Goal: Information Seeking & Learning: Learn about a topic

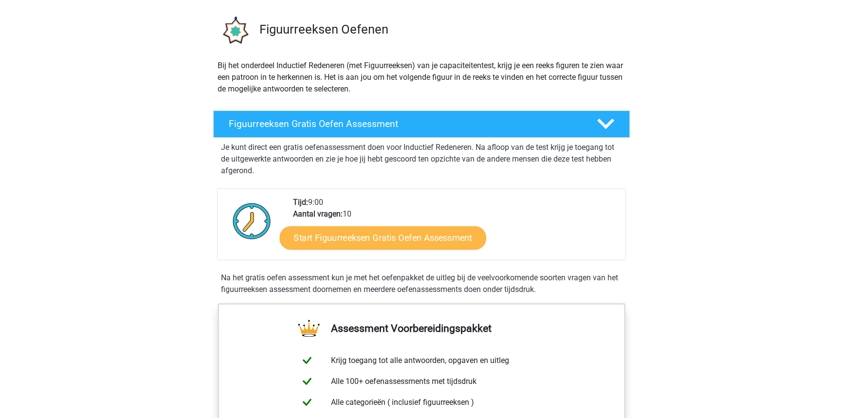
scroll to position [77, 0]
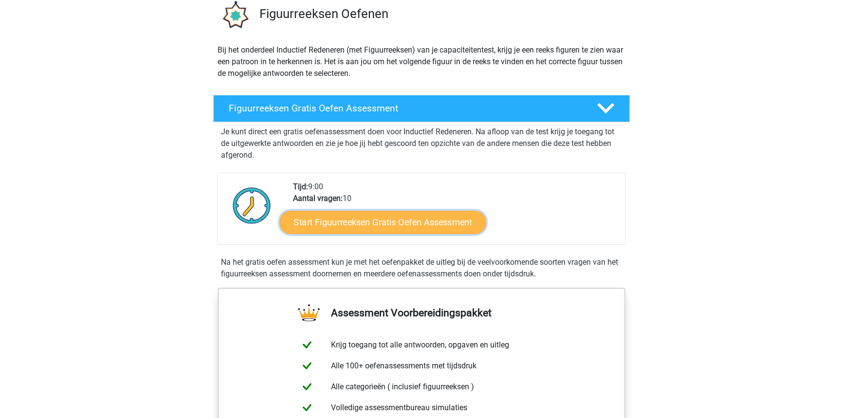
click at [393, 214] on link "Start Figuurreeksen Gratis Oefen Assessment" at bounding box center [383, 221] width 206 height 23
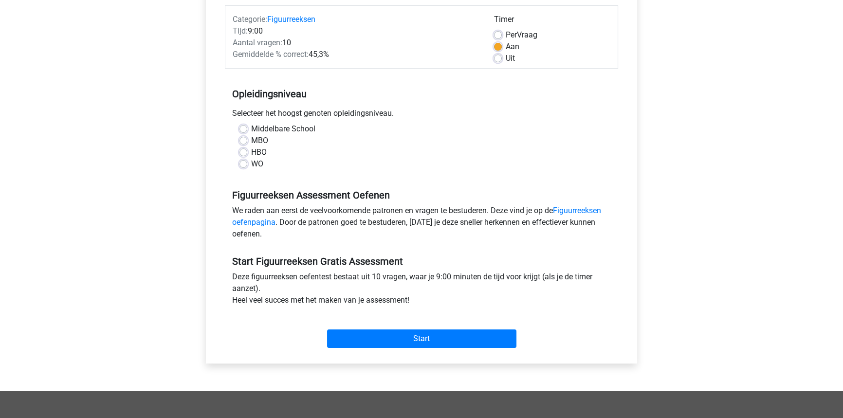
scroll to position [122, 0]
click at [251, 164] on label "WO" at bounding box center [257, 164] width 12 height 12
click at [243, 164] on input "WO" at bounding box center [243, 163] width 8 height 10
radio input "true"
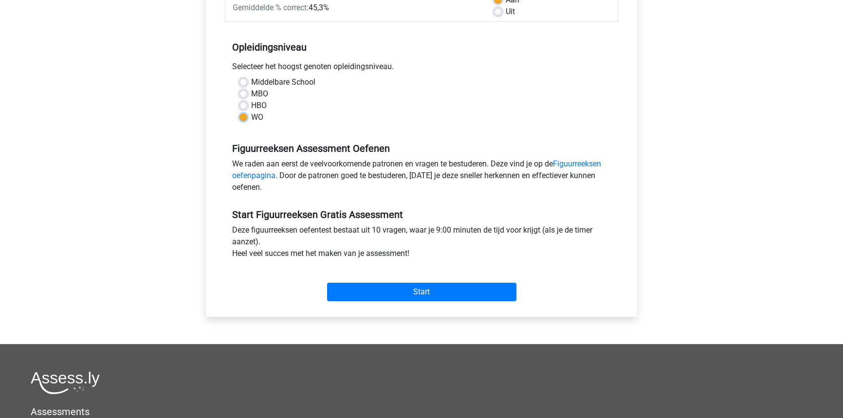
scroll to position [177, 0]
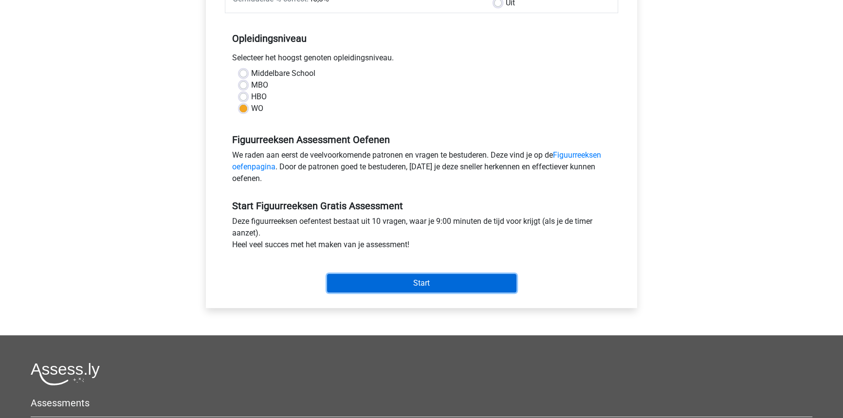
click at [416, 279] on input "Start" at bounding box center [421, 283] width 189 height 18
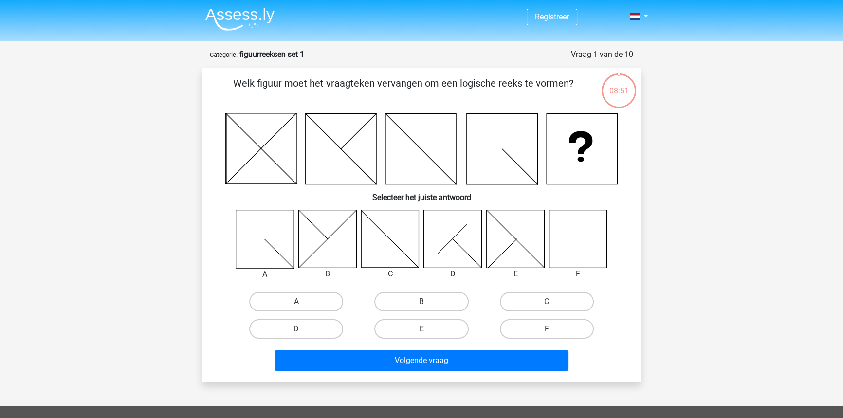
click at [582, 256] on icon at bounding box center [578, 239] width 58 height 58
click at [565, 327] on label "F" at bounding box center [547, 328] width 94 height 19
click at [553, 329] on input "F" at bounding box center [549, 332] width 6 height 6
radio input "true"
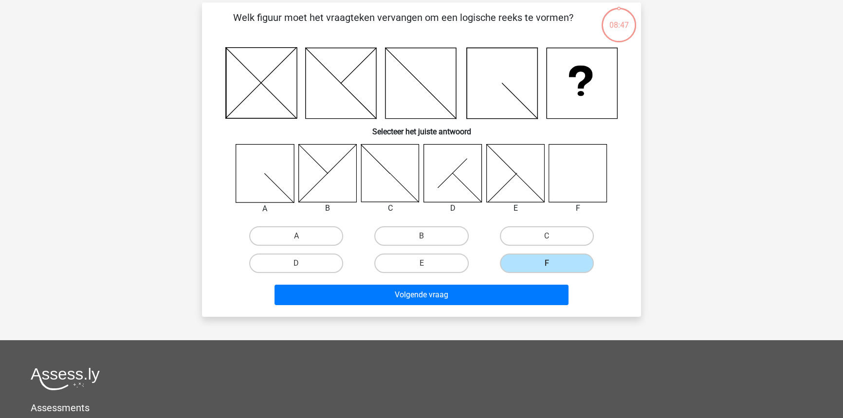
scroll to position [66, 0]
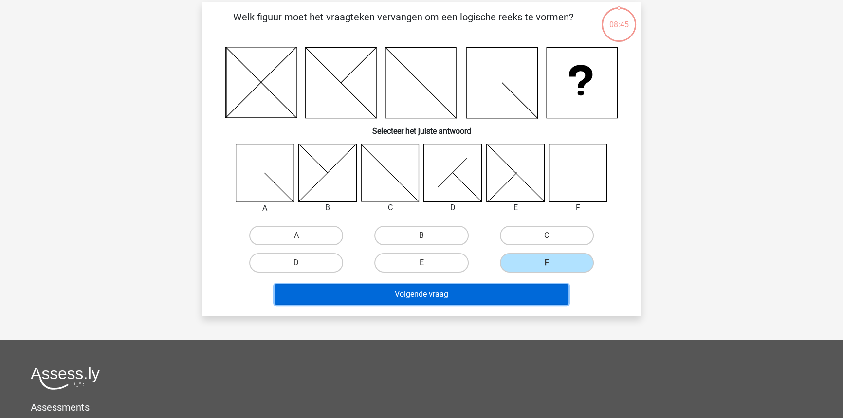
click at [487, 293] on button "Volgende vraag" at bounding box center [421, 294] width 294 height 20
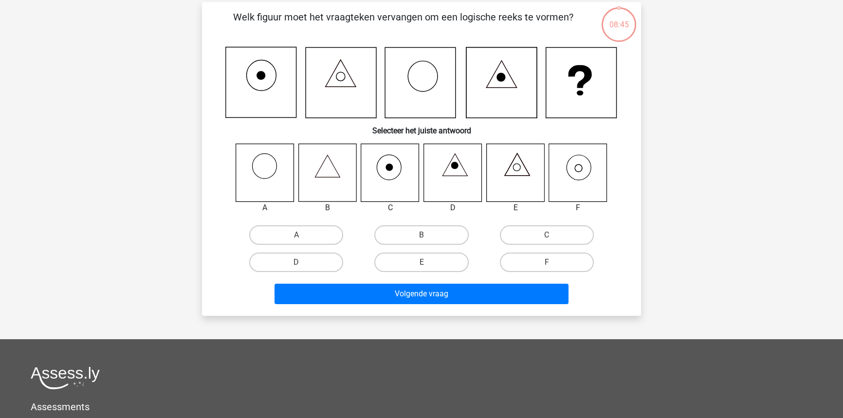
scroll to position [49, 0]
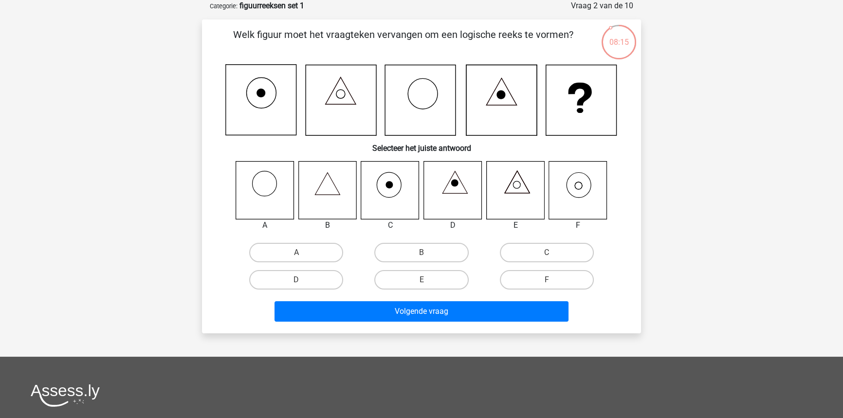
click at [588, 199] on icon at bounding box center [578, 190] width 58 height 58
click at [562, 281] on label "F" at bounding box center [547, 279] width 94 height 19
click at [553, 281] on input "F" at bounding box center [549, 283] width 6 height 6
radio input "true"
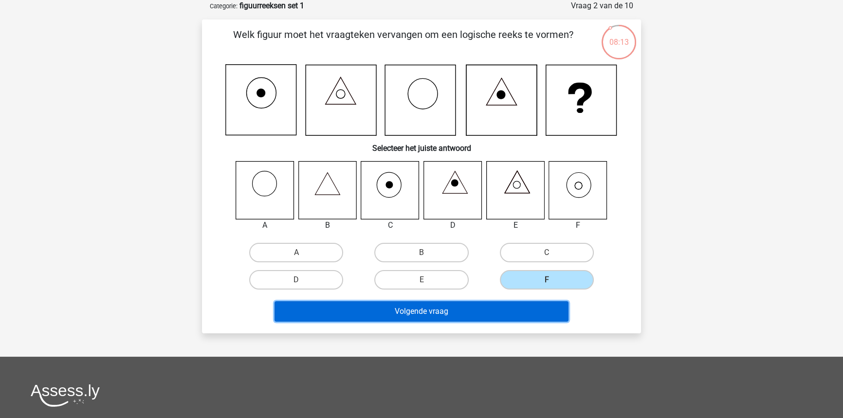
click at [539, 314] on button "Volgende vraag" at bounding box center [421, 311] width 294 height 20
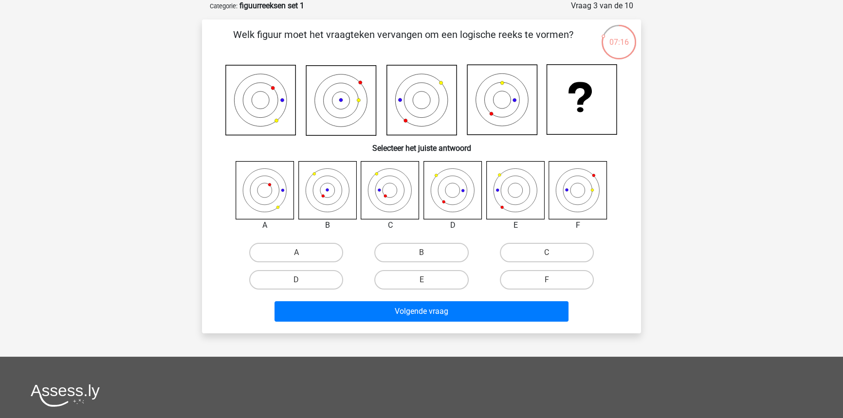
click at [454, 187] on icon at bounding box center [453, 190] width 58 height 58
click at [308, 281] on label "D" at bounding box center [296, 279] width 94 height 19
click at [303, 281] on input "D" at bounding box center [299, 283] width 6 height 6
radio input "true"
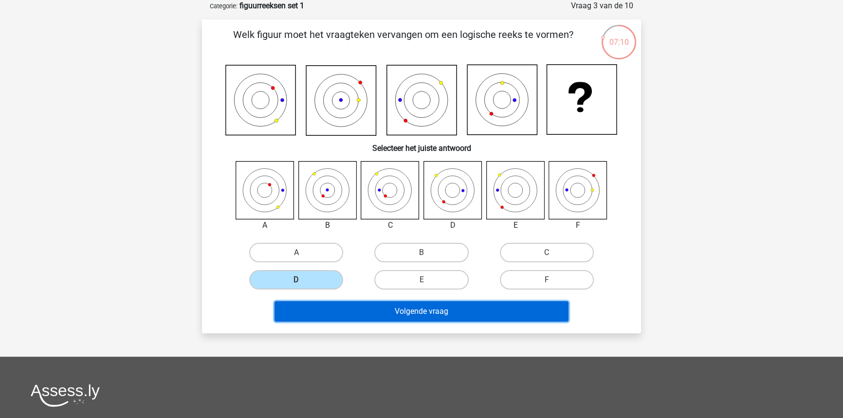
click at [457, 314] on button "Volgende vraag" at bounding box center [421, 311] width 294 height 20
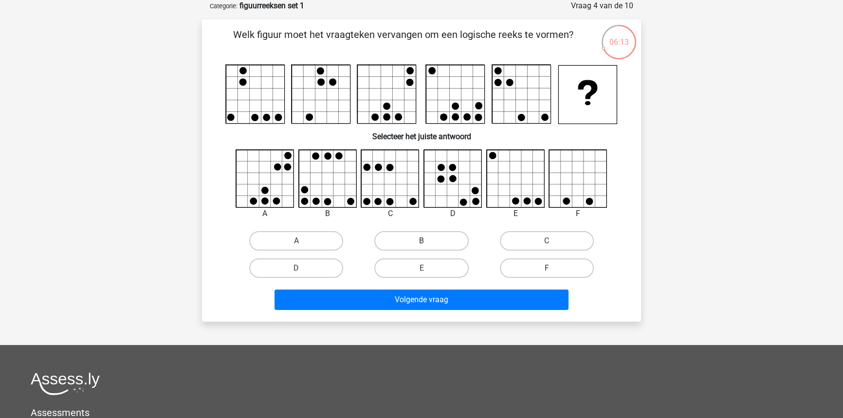
click at [422, 232] on label "B" at bounding box center [421, 240] width 94 height 19
click at [422, 241] on input "B" at bounding box center [424, 244] width 6 height 6
radio input "true"
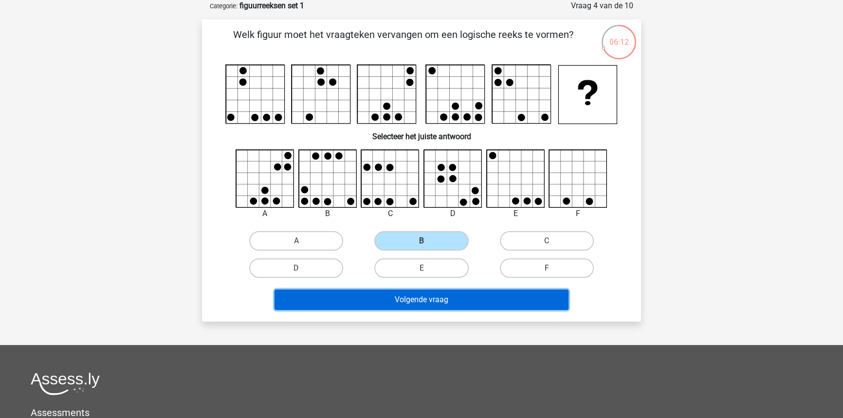
click at [447, 303] on button "Volgende vraag" at bounding box center [421, 300] width 294 height 20
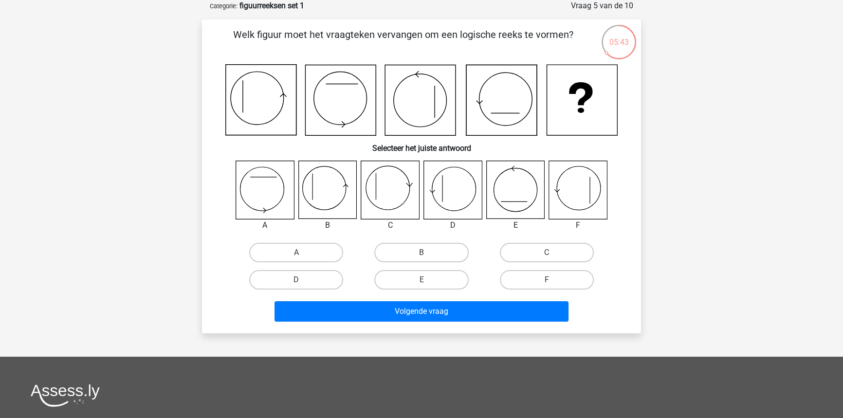
click at [458, 185] on icon at bounding box center [453, 190] width 58 height 58
click at [308, 281] on label "D" at bounding box center [296, 279] width 94 height 19
click at [303, 281] on input "D" at bounding box center [299, 283] width 6 height 6
radio input "true"
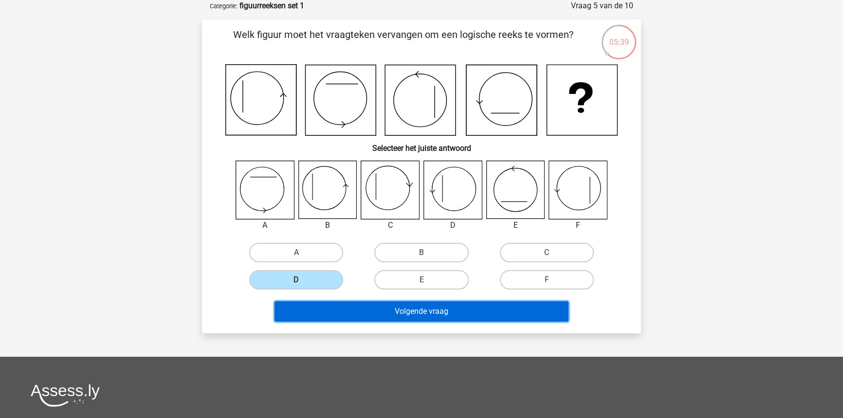
click at [397, 314] on button "Volgende vraag" at bounding box center [421, 311] width 294 height 20
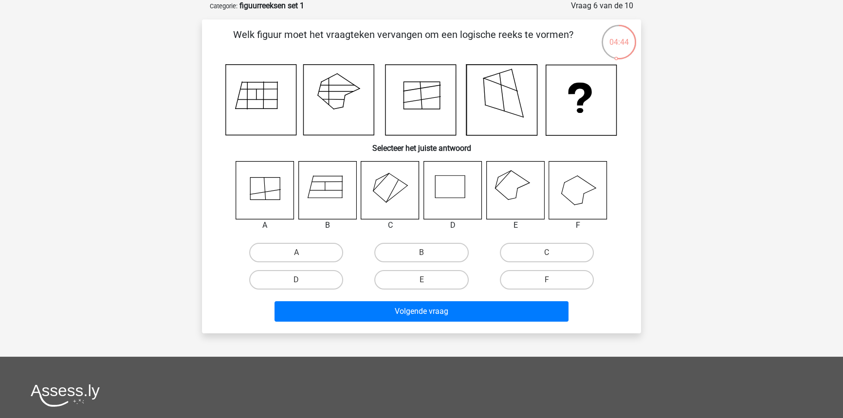
click at [507, 181] on icon at bounding box center [515, 190] width 58 height 58
click at [418, 277] on label "E" at bounding box center [421, 279] width 94 height 19
click at [421, 280] on input "E" at bounding box center [424, 283] width 6 height 6
radio input "true"
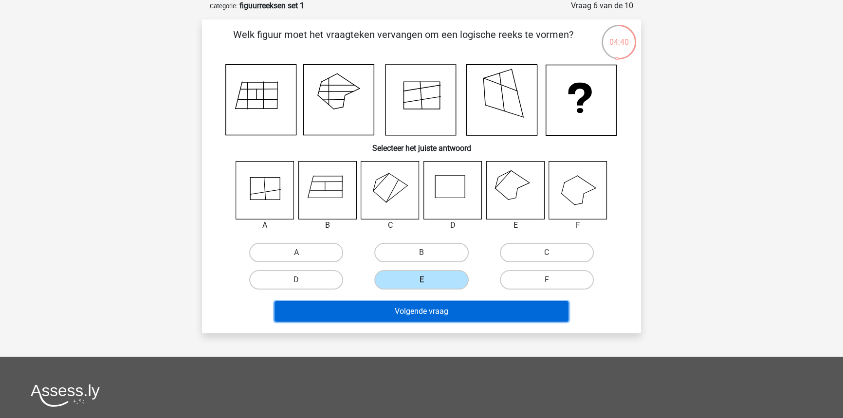
click at [463, 313] on button "Volgende vraag" at bounding box center [421, 311] width 294 height 20
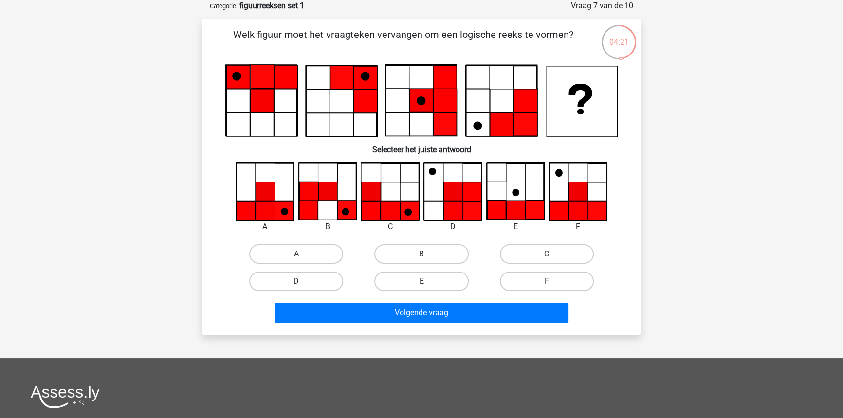
click at [284, 121] on icon at bounding box center [261, 101] width 71 height 71
click at [290, 253] on label "A" at bounding box center [296, 253] width 94 height 19
click at [296, 254] on input "A" at bounding box center [299, 257] width 6 height 6
radio input "true"
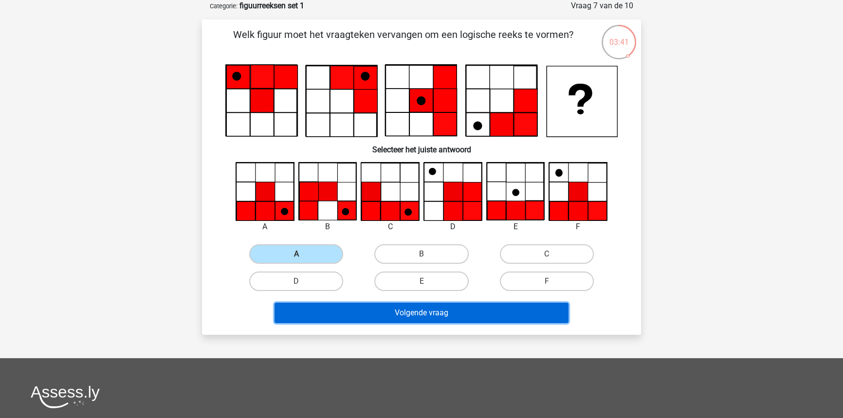
click at [388, 313] on button "Volgende vraag" at bounding box center [421, 313] width 294 height 20
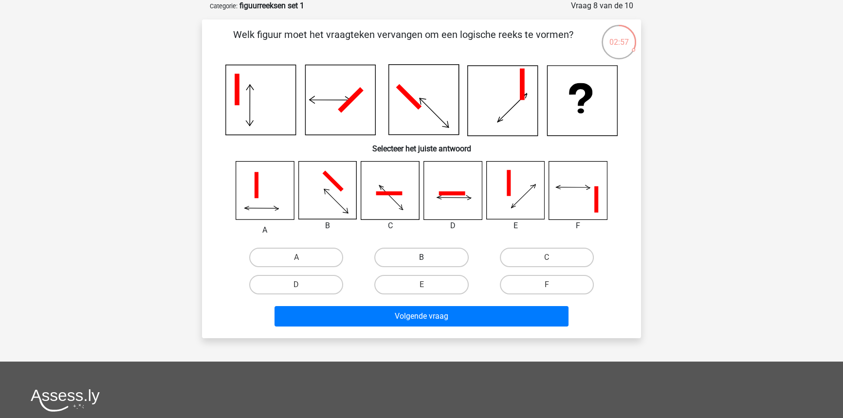
click at [425, 255] on label "B" at bounding box center [421, 257] width 94 height 19
click at [425, 257] on input "B" at bounding box center [424, 260] width 6 height 6
radio input "true"
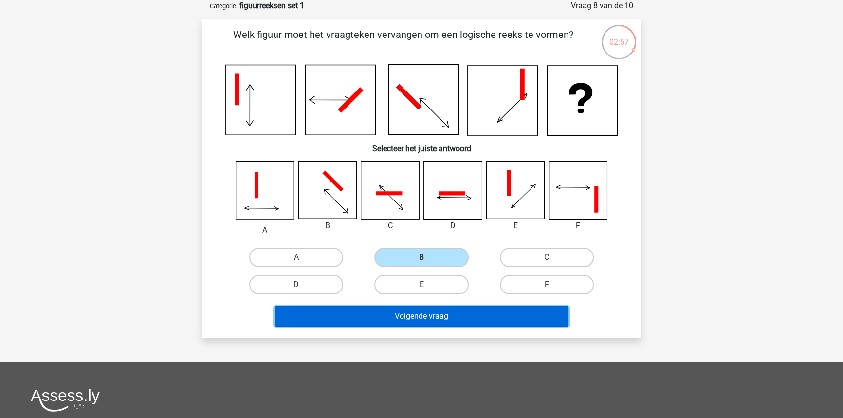
click at [439, 318] on button "Volgende vraag" at bounding box center [421, 316] width 294 height 20
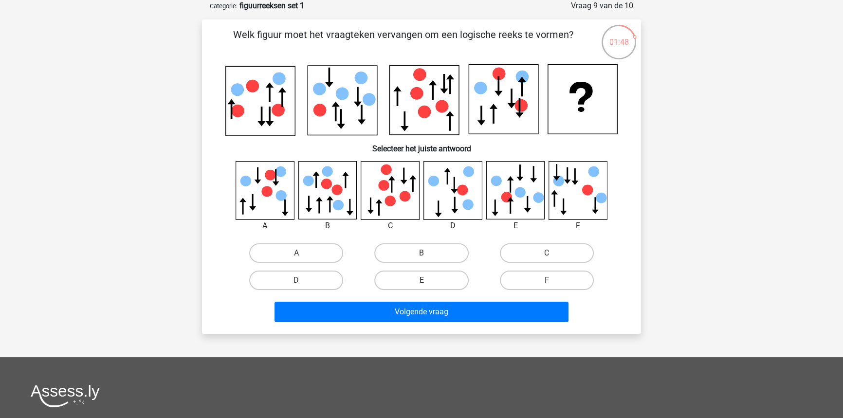
click at [406, 282] on label "E" at bounding box center [421, 280] width 94 height 19
click at [421, 282] on input "E" at bounding box center [424, 283] width 6 height 6
radio input "true"
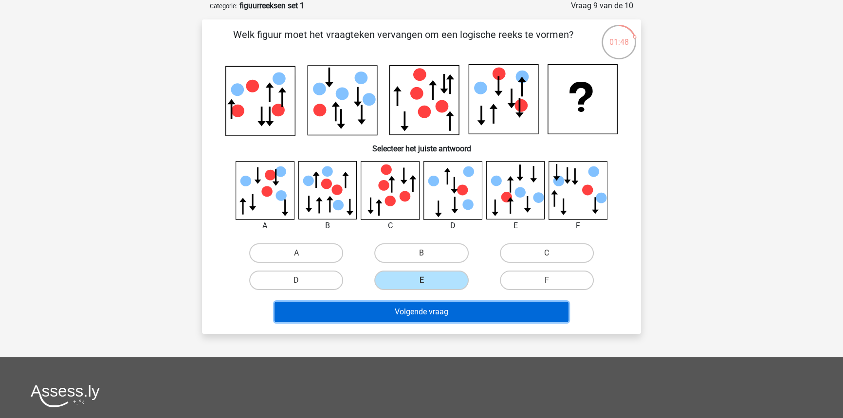
click at [429, 302] on button "Volgende vraag" at bounding box center [421, 312] width 294 height 20
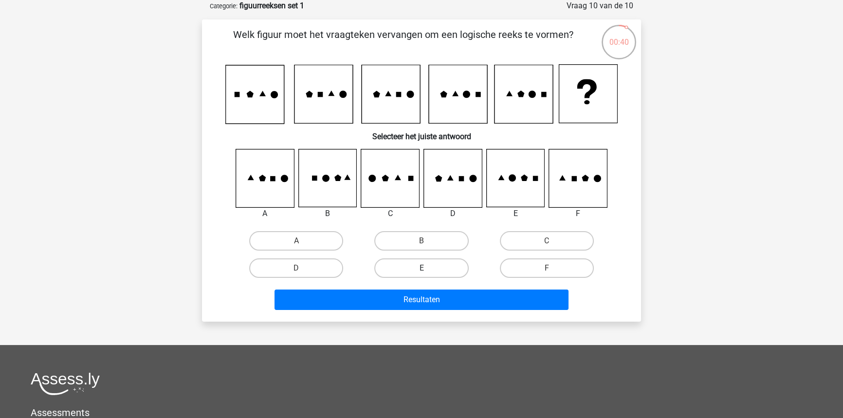
click at [442, 273] on label "E" at bounding box center [421, 267] width 94 height 19
click at [428, 273] on input "E" at bounding box center [424, 271] width 6 height 6
radio input "true"
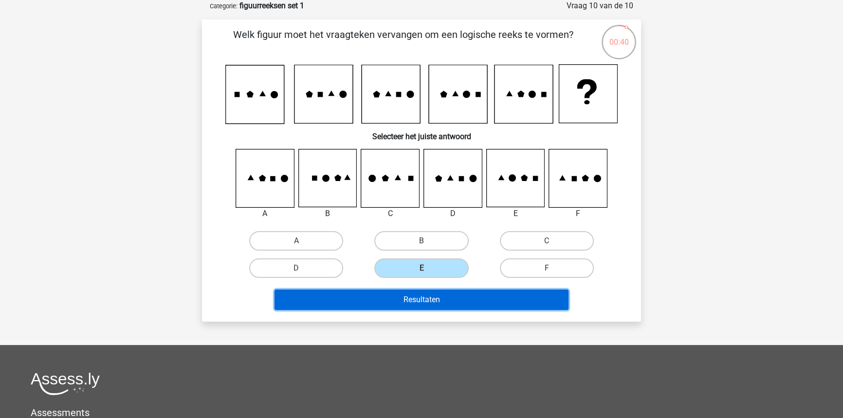
click at [451, 302] on button "Resultaten" at bounding box center [421, 300] width 294 height 20
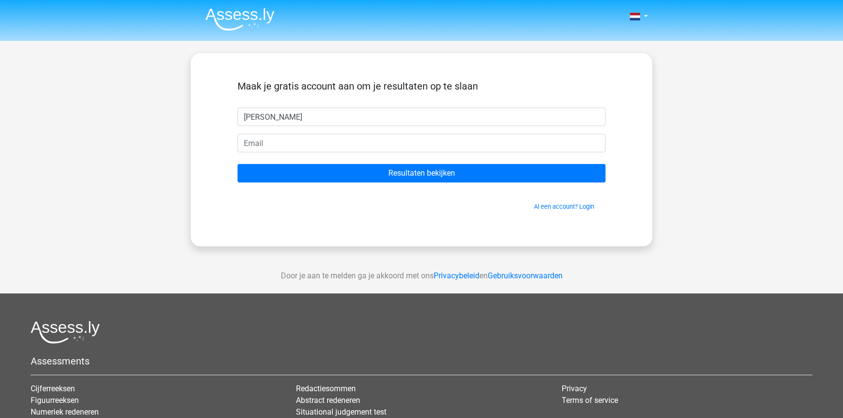
type input "[PERSON_NAME]"
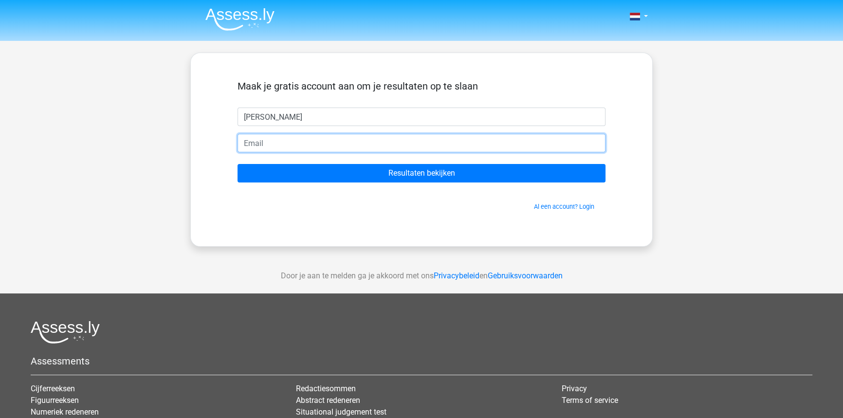
click at [414, 150] on input "email" at bounding box center [421, 143] width 368 height 18
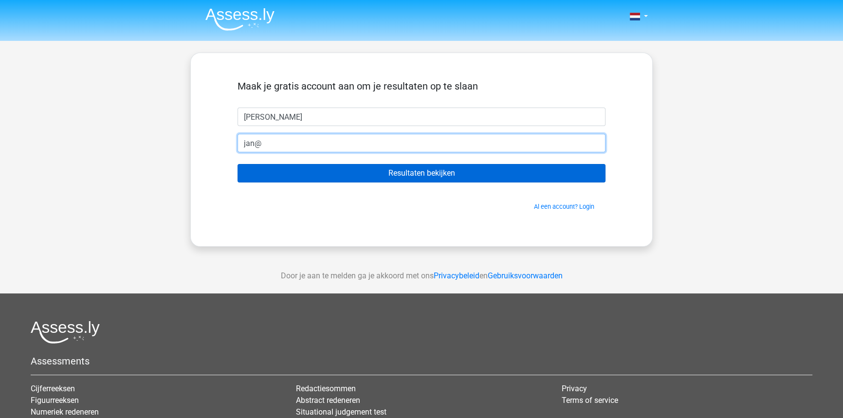
type input "jan@hotmail.nl"
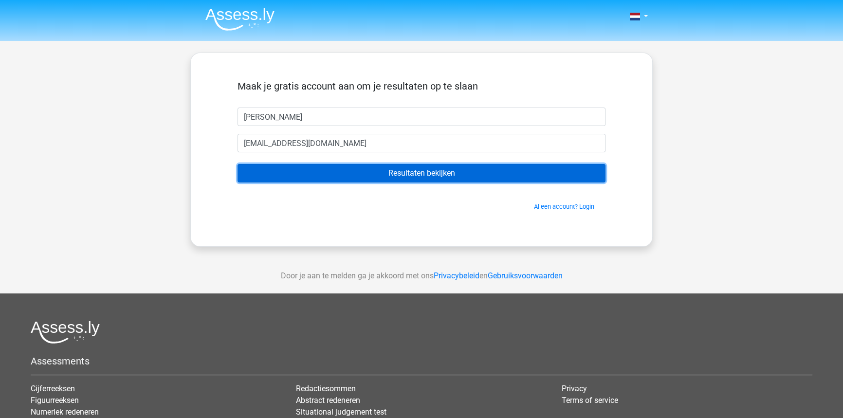
click at [343, 175] on input "Resultaten bekijken" at bounding box center [421, 173] width 368 height 18
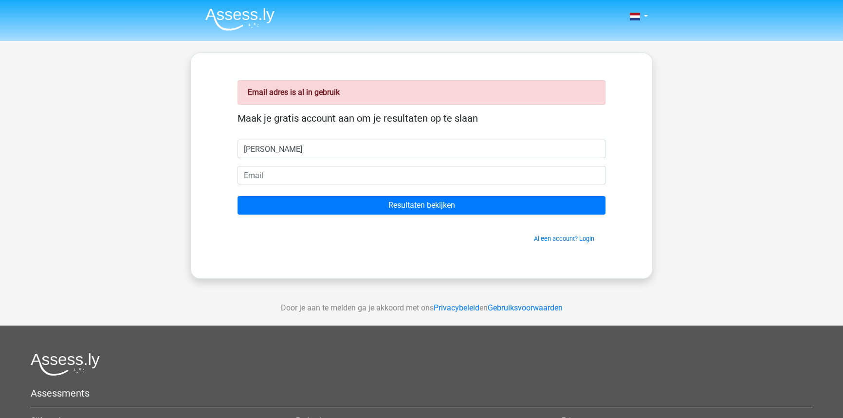
type input "[PERSON_NAME]"
click at [259, 166] on input "email" at bounding box center [421, 175] width 368 height 18
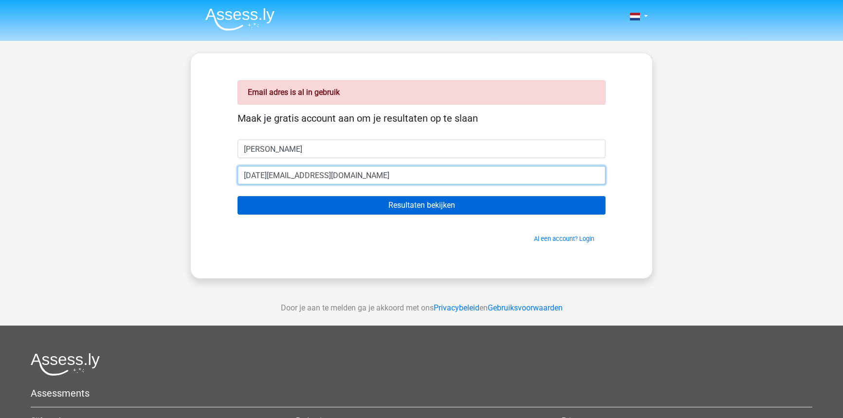
type input "[DATE][EMAIL_ADDRESS][DOMAIN_NAME]"
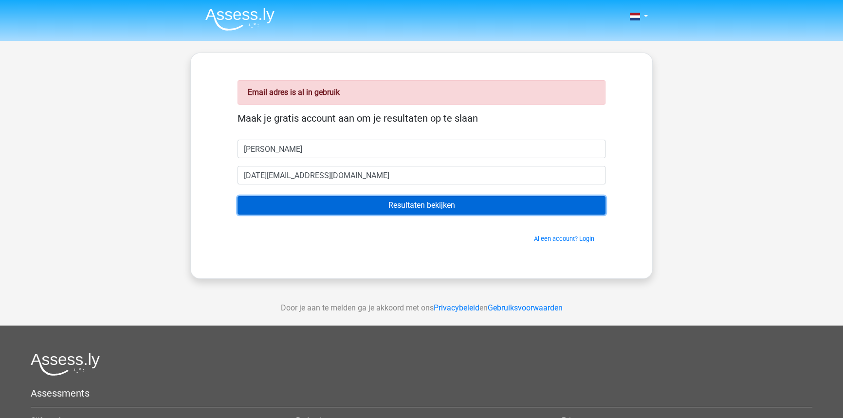
click at [443, 206] on input "Resultaten bekijken" at bounding box center [421, 205] width 368 height 18
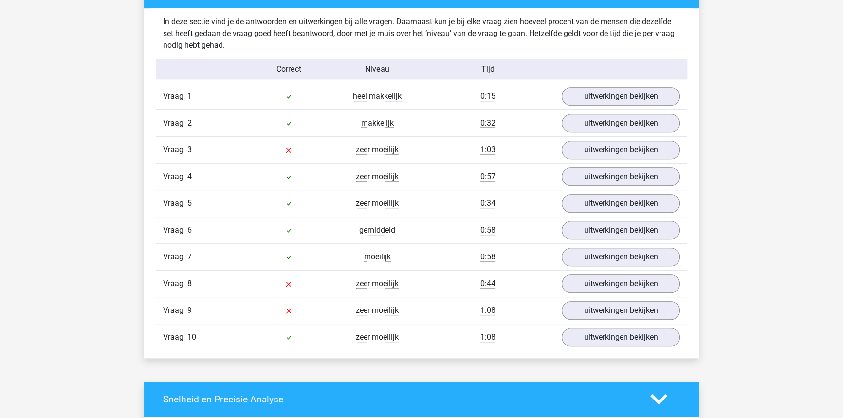
scroll to position [774, 0]
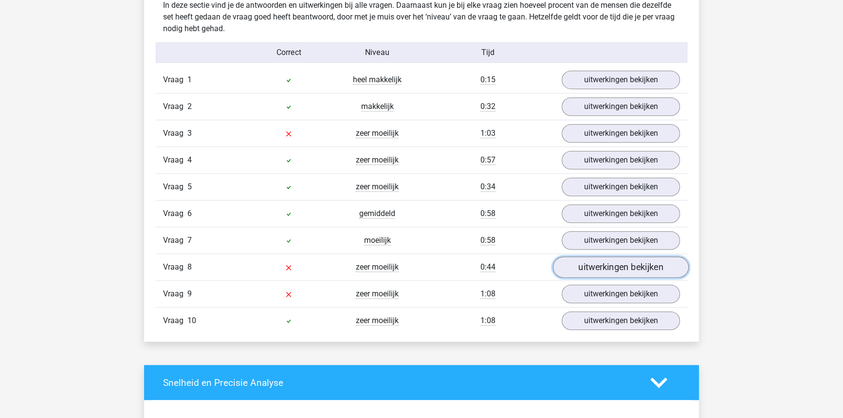
click at [618, 261] on link "uitwerkingen bekijken" at bounding box center [621, 267] width 136 height 21
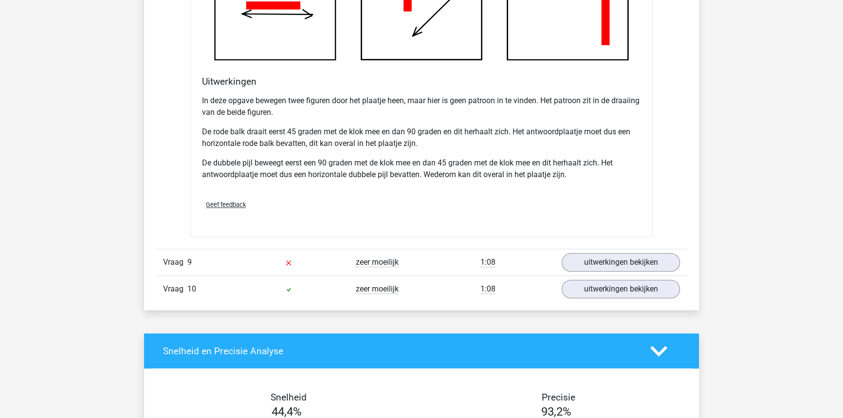
scroll to position [1426, 0]
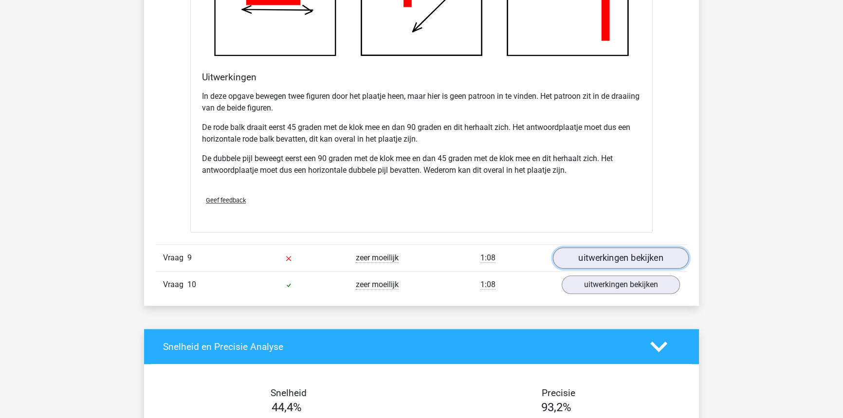
click at [598, 258] on link "uitwerkingen bekijken" at bounding box center [621, 257] width 136 height 21
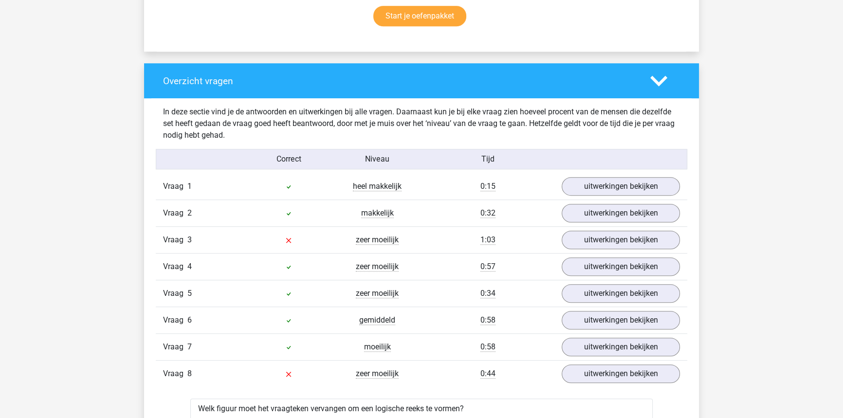
scroll to position [652, 0]
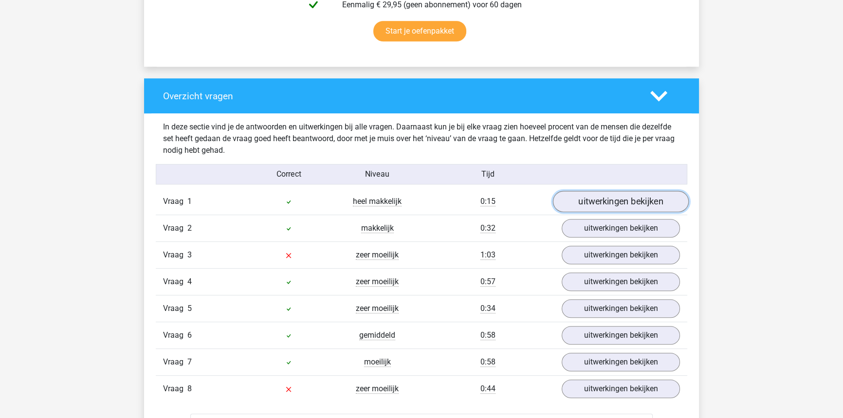
click at [628, 195] on link "uitwerkingen bekijken" at bounding box center [621, 201] width 136 height 21
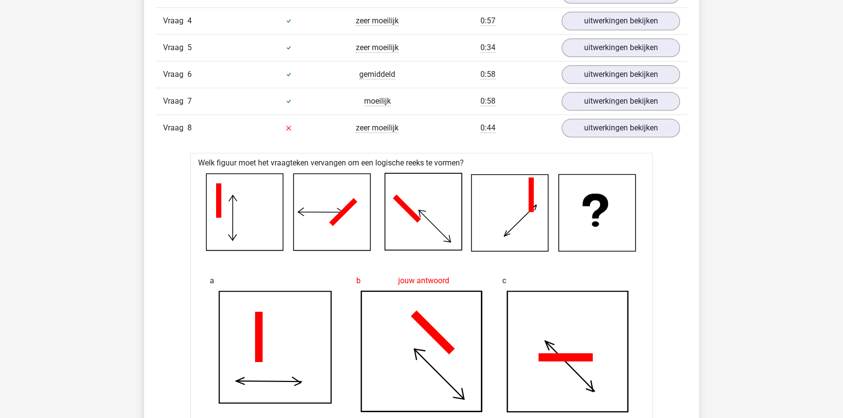
scroll to position [1493, 0]
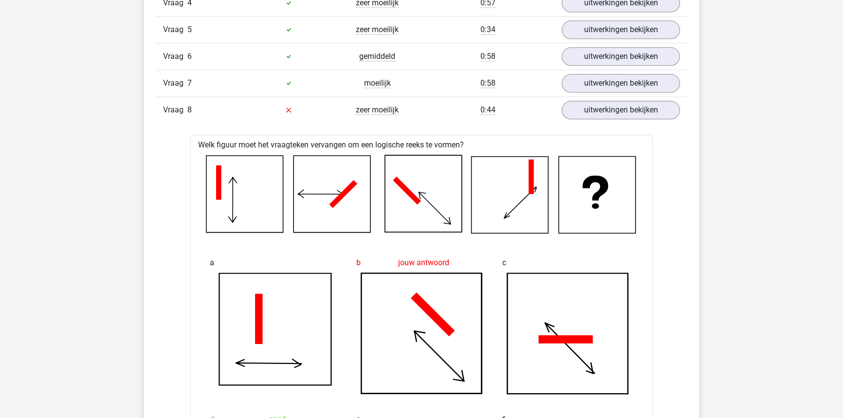
click at [253, 104] on div at bounding box center [288, 110] width 89 height 12
click at [631, 111] on link "uitwerkingen bekijken" at bounding box center [621, 109] width 136 height 21
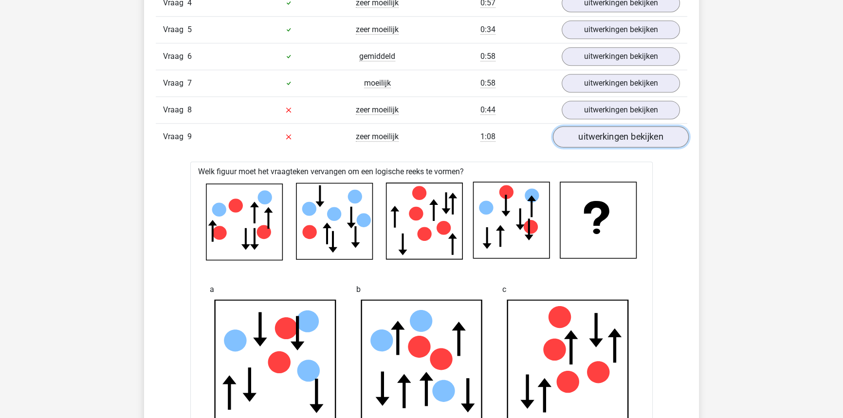
click at [601, 138] on link "uitwerkingen bekijken" at bounding box center [621, 136] width 136 height 21
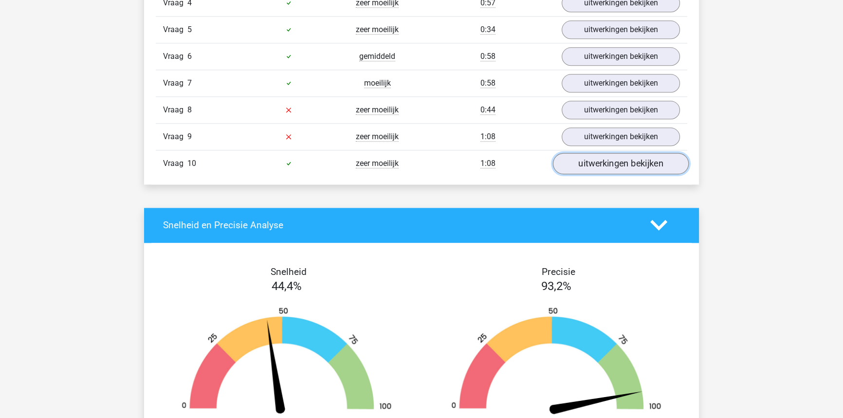
click at [615, 165] on link "uitwerkingen bekijken" at bounding box center [621, 163] width 136 height 21
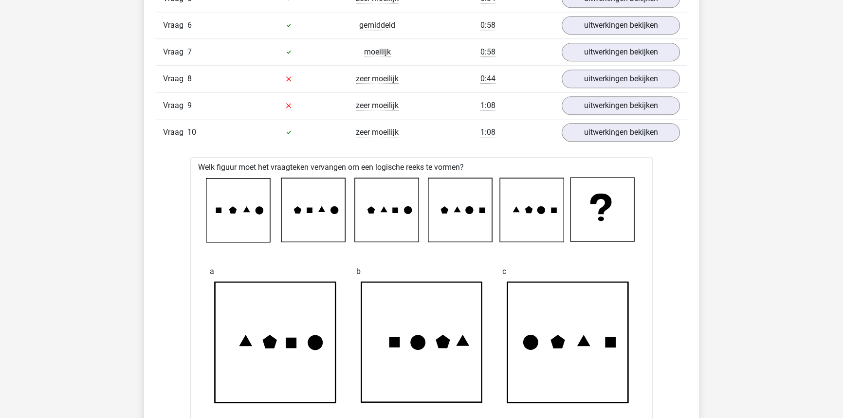
scroll to position [1526, 0]
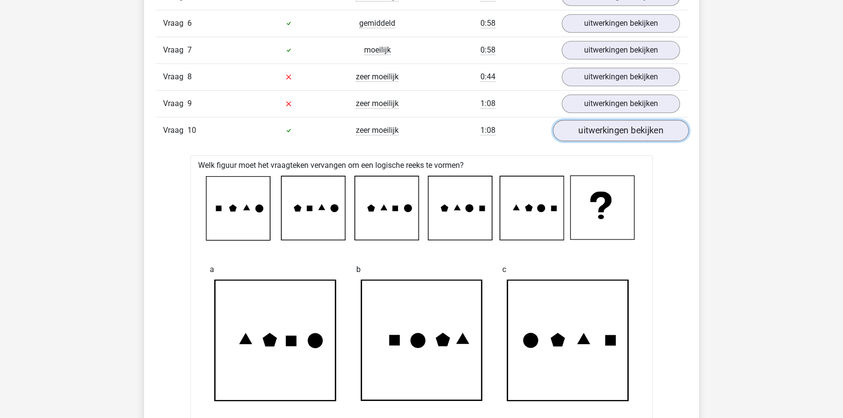
click at [627, 130] on link "uitwerkingen bekijken" at bounding box center [621, 130] width 136 height 21
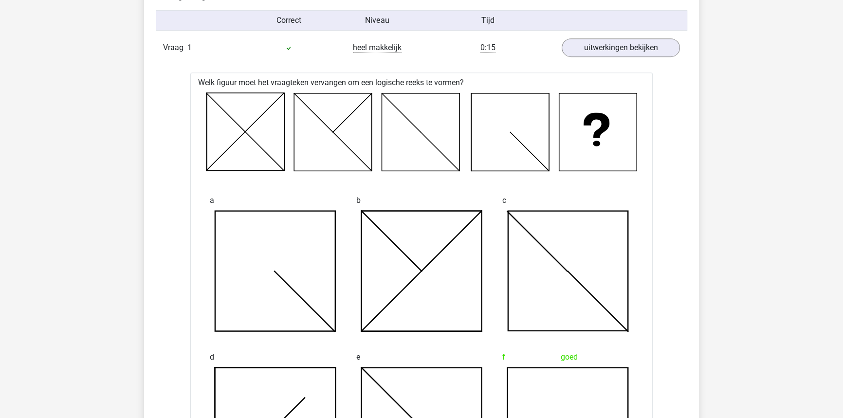
scroll to position [796, 0]
